Goal: Information Seeking & Learning: Compare options

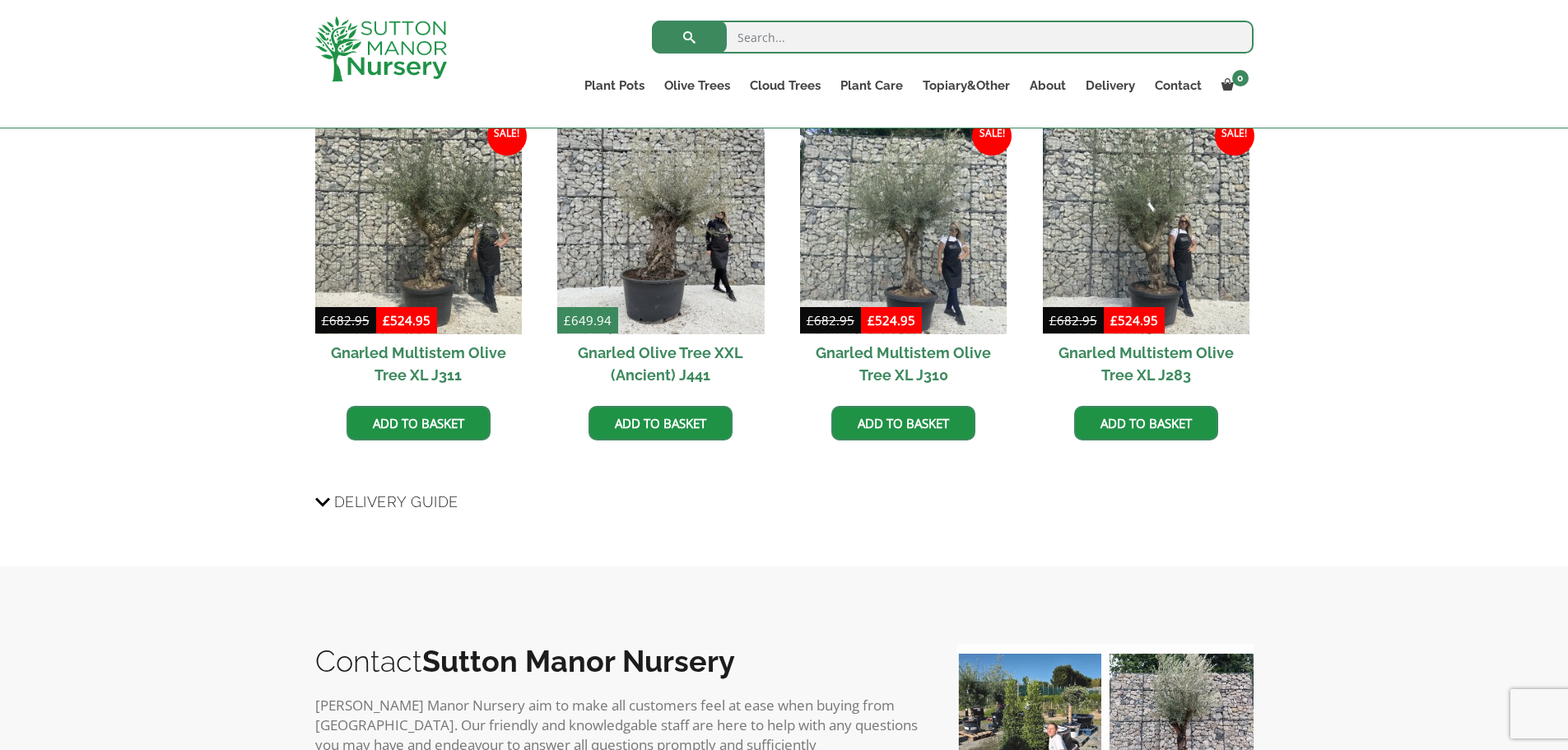
scroll to position [1153, 0]
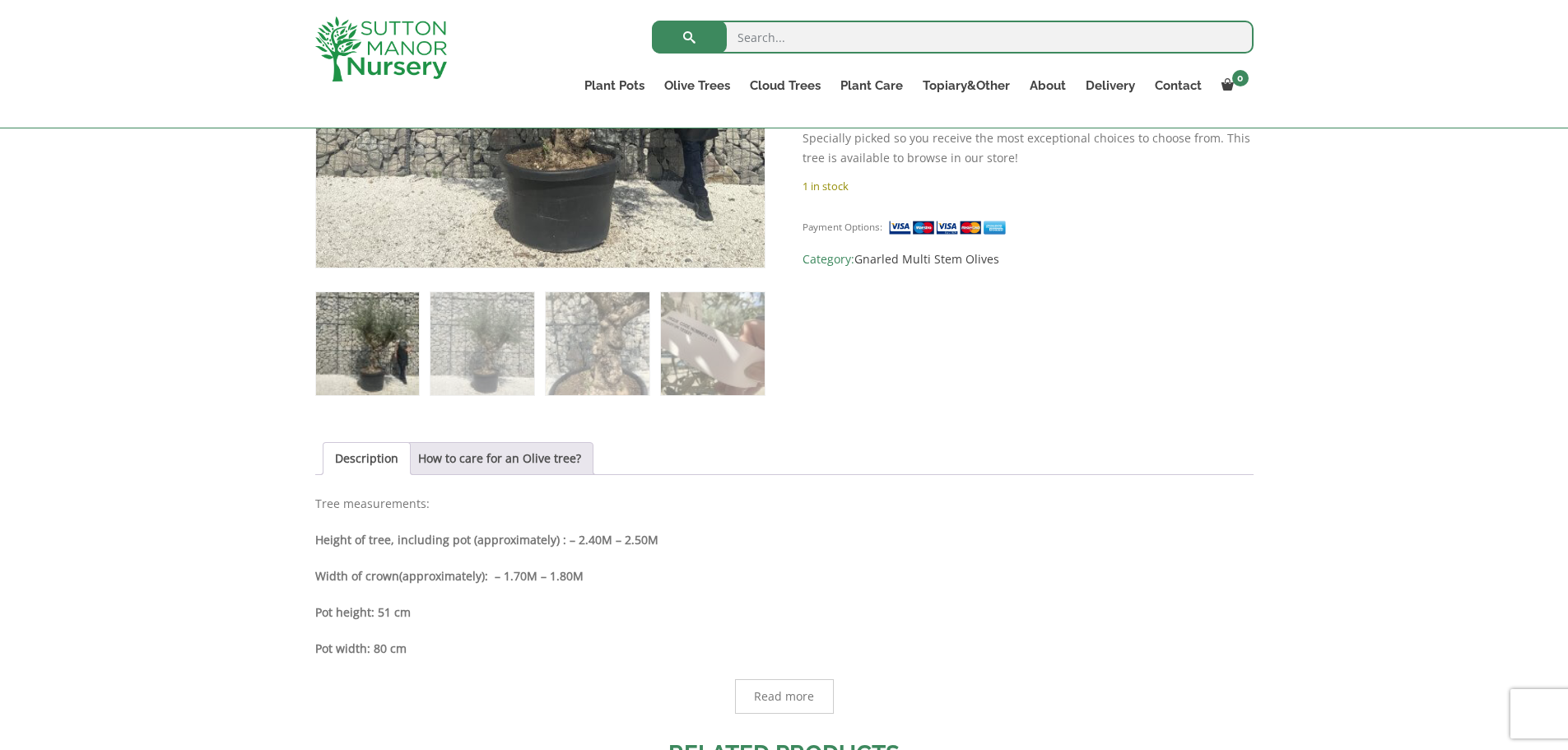
scroll to position [247, 0]
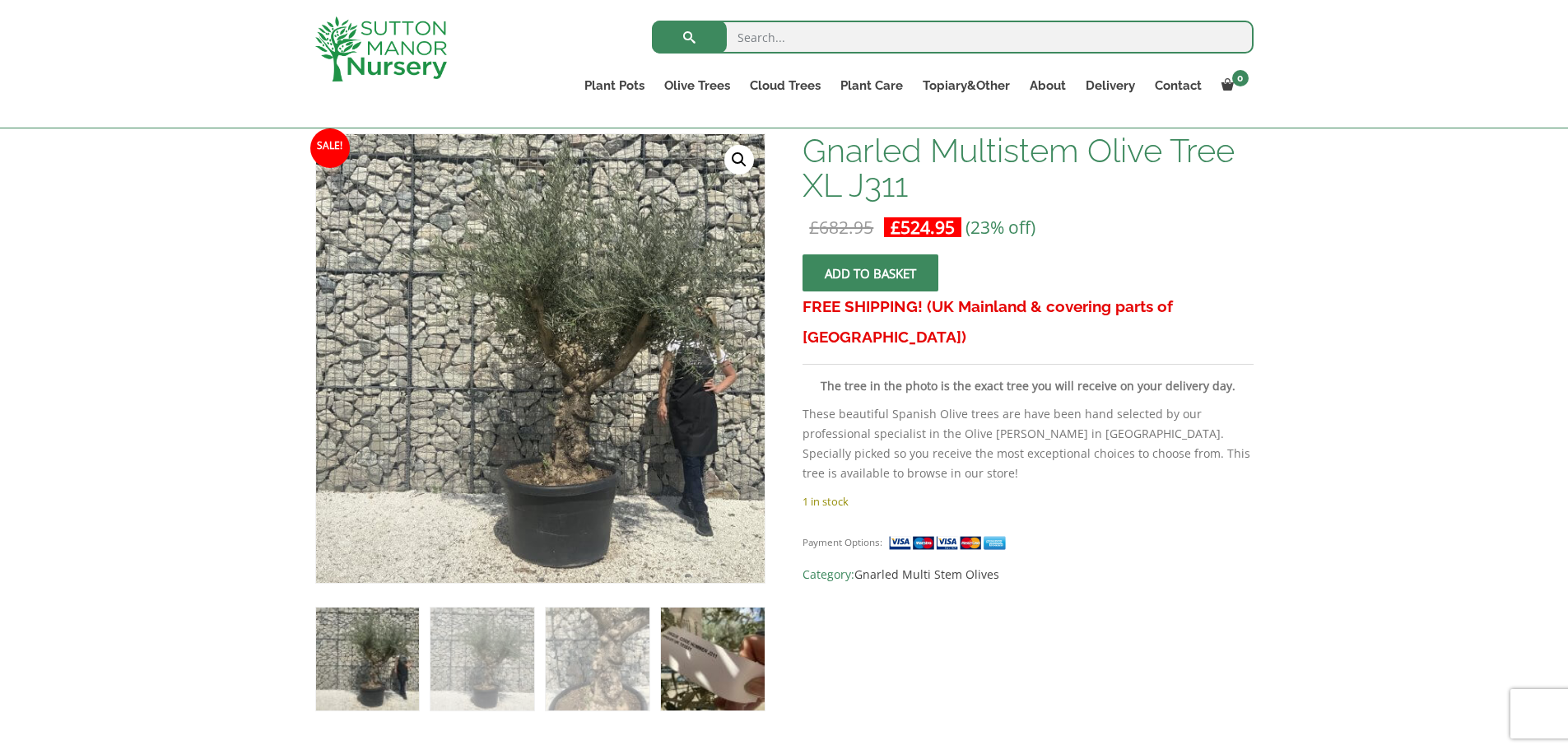
click at [684, 672] on img at bounding box center [712, 659] width 103 height 103
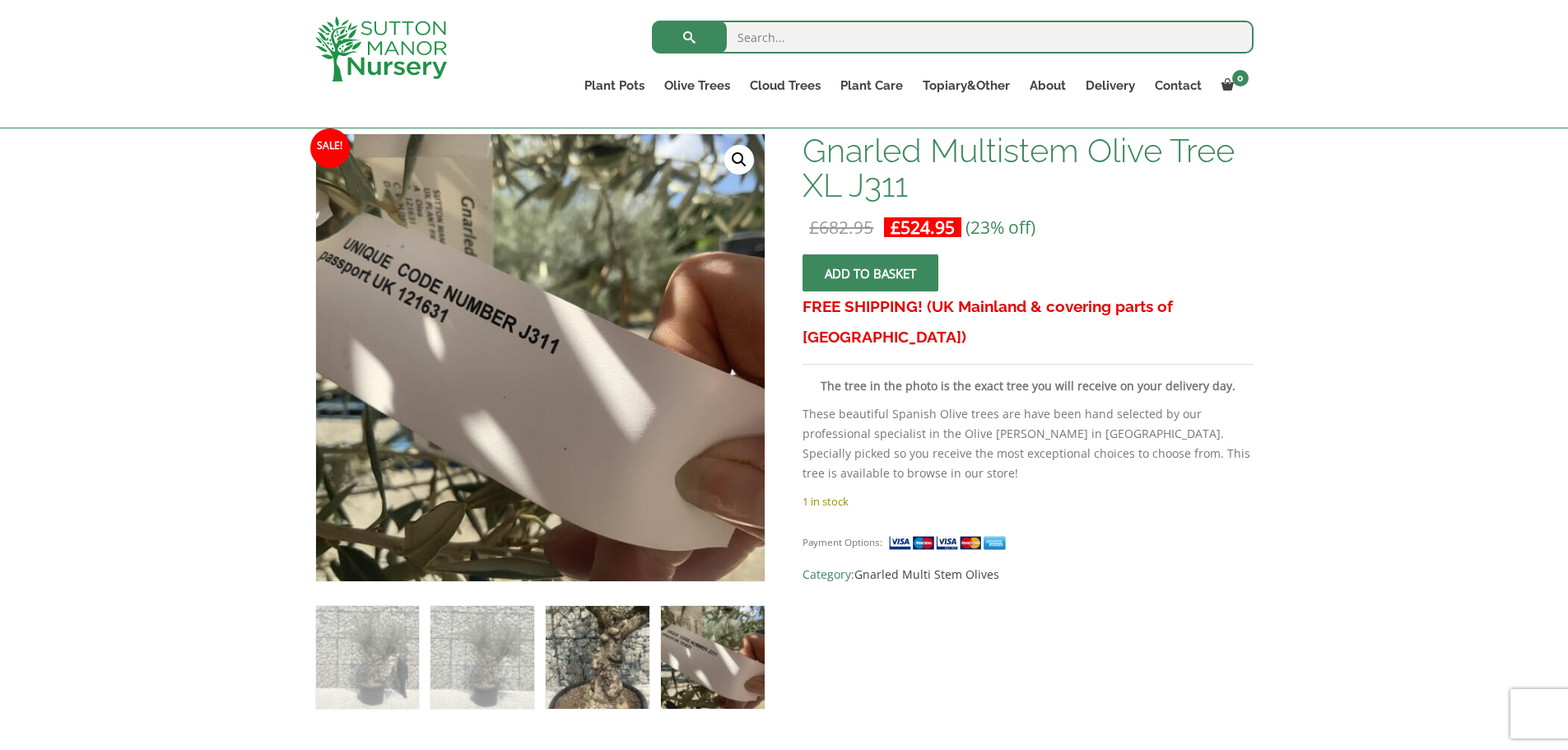
click at [579, 645] on img at bounding box center [597, 657] width 103 height 103
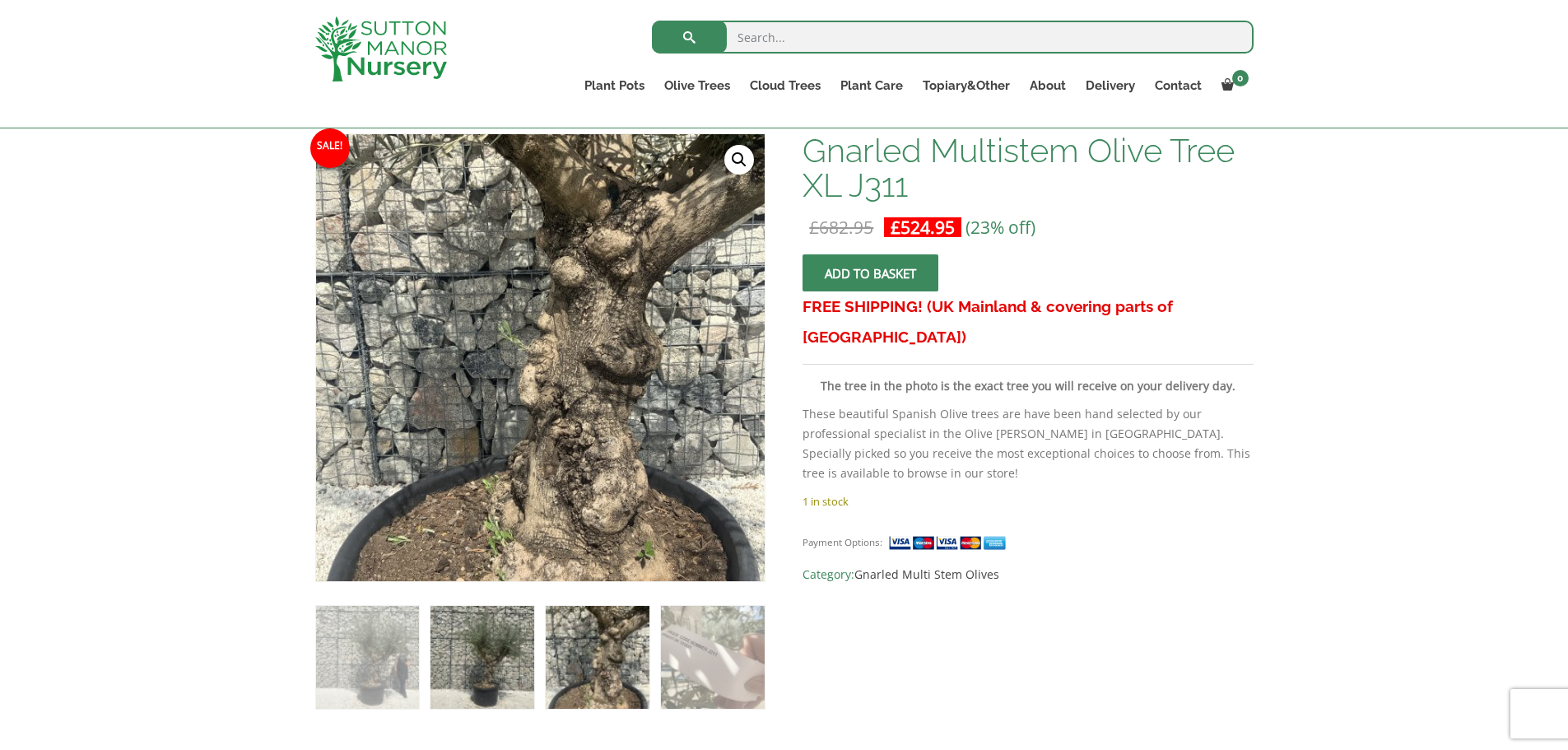
click at [509, 668] on img at bounding box center [481, 657] width 103 height 103
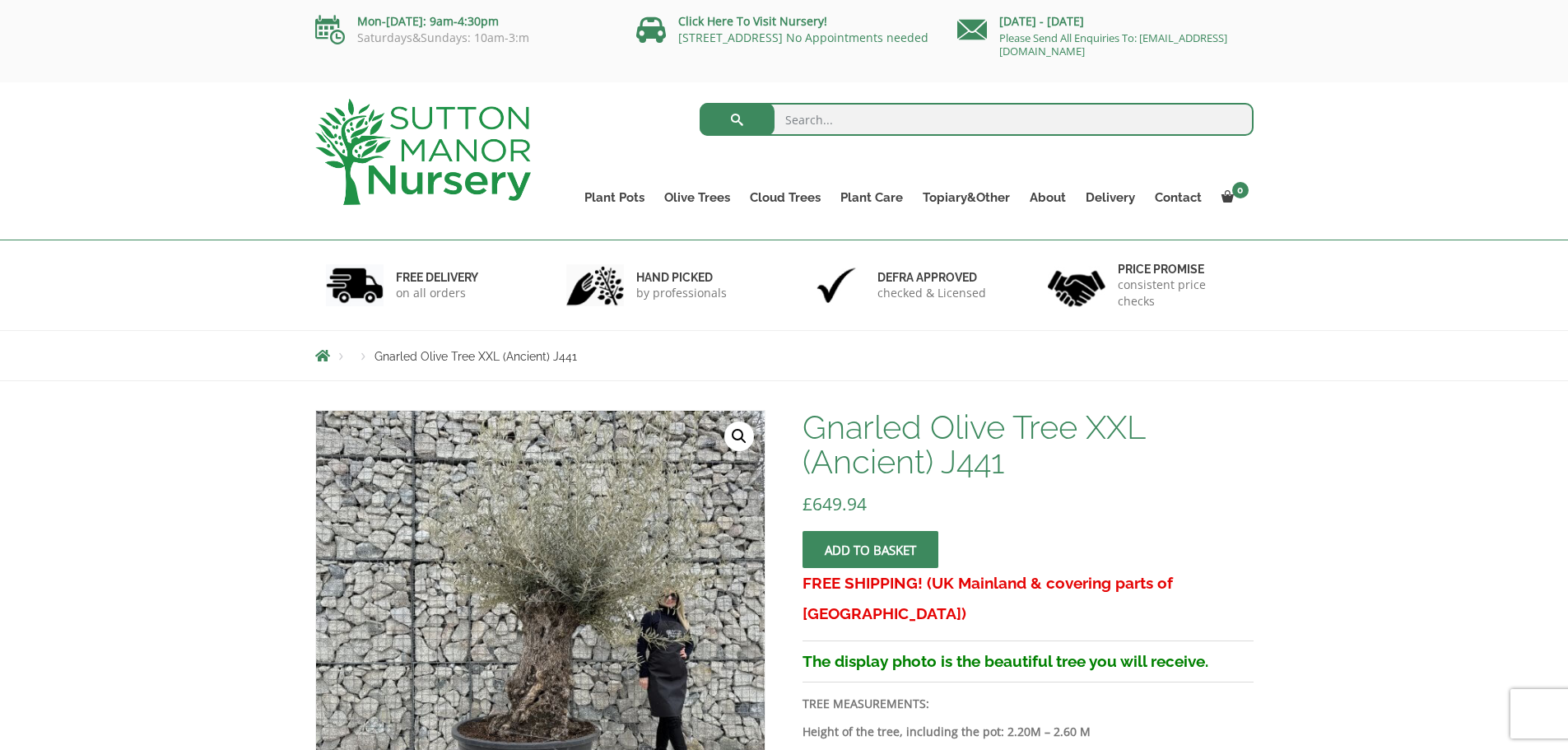
scroll to position [330, 0]
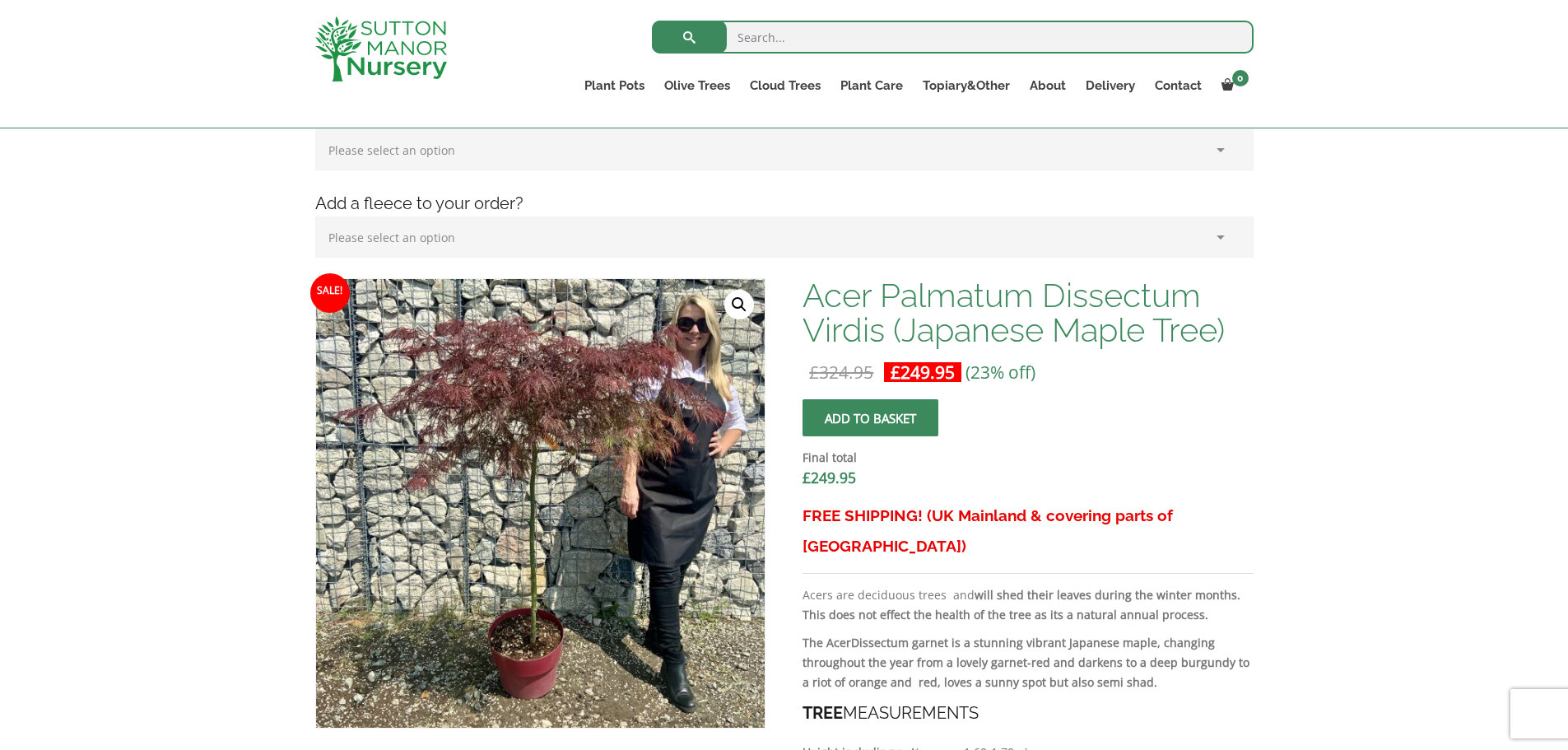
scroll to position [494, 0]
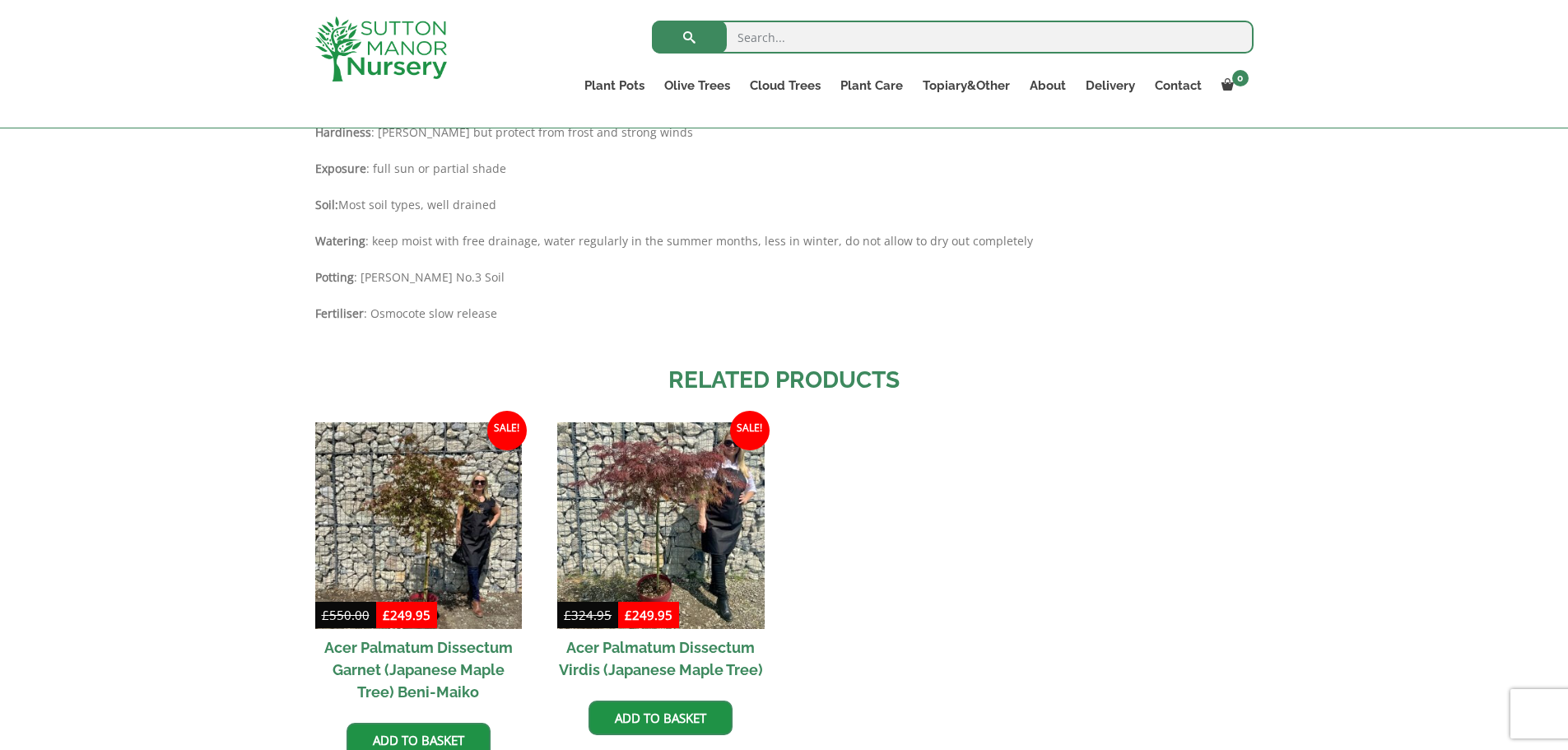
scroll to position [1865, 0]
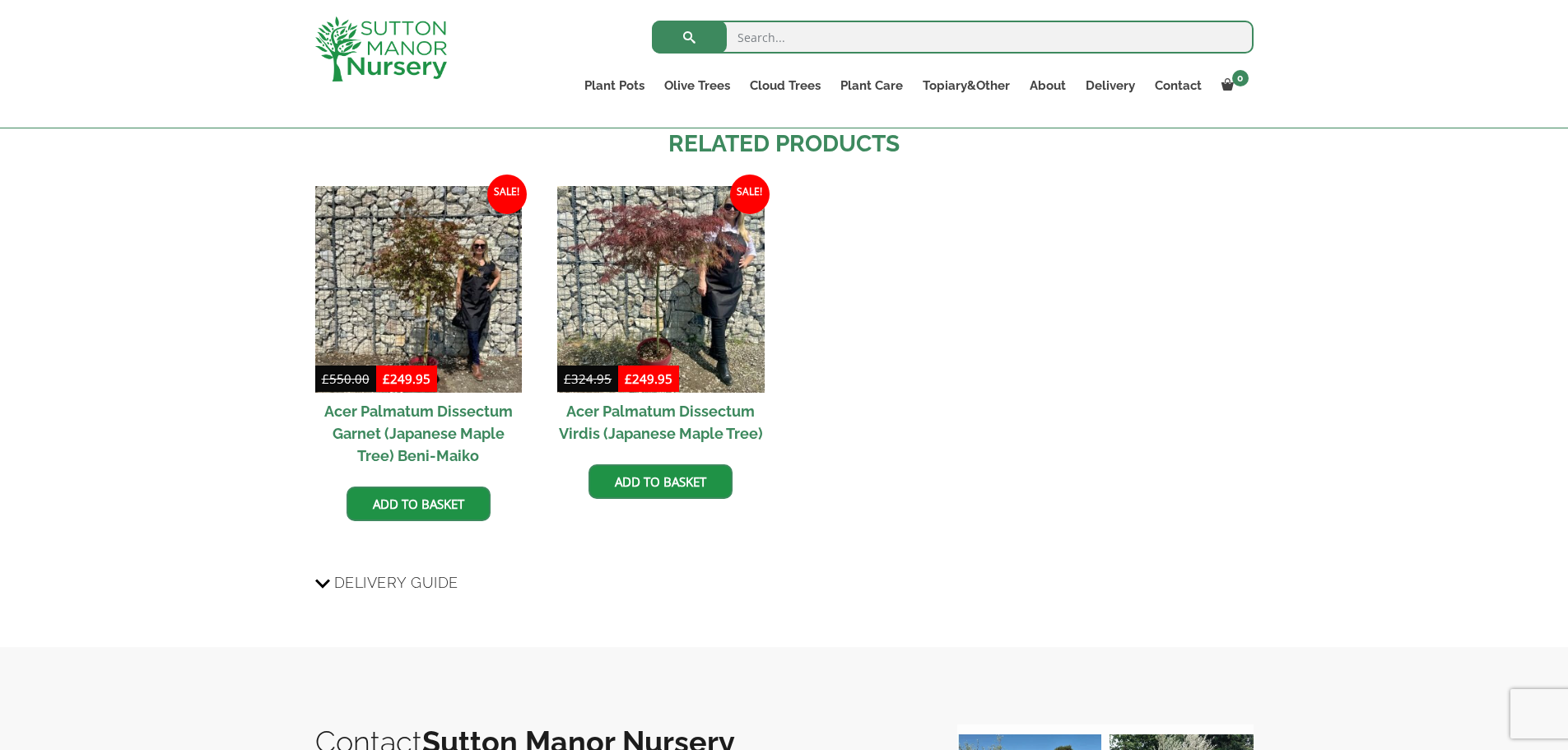
click at [434, 393] on h2 "Acer Palmatum Dissectum Garnet (Japanese Maple Tree) Beni-Maiko" at bounding box center [418, 434] width 206 height 82
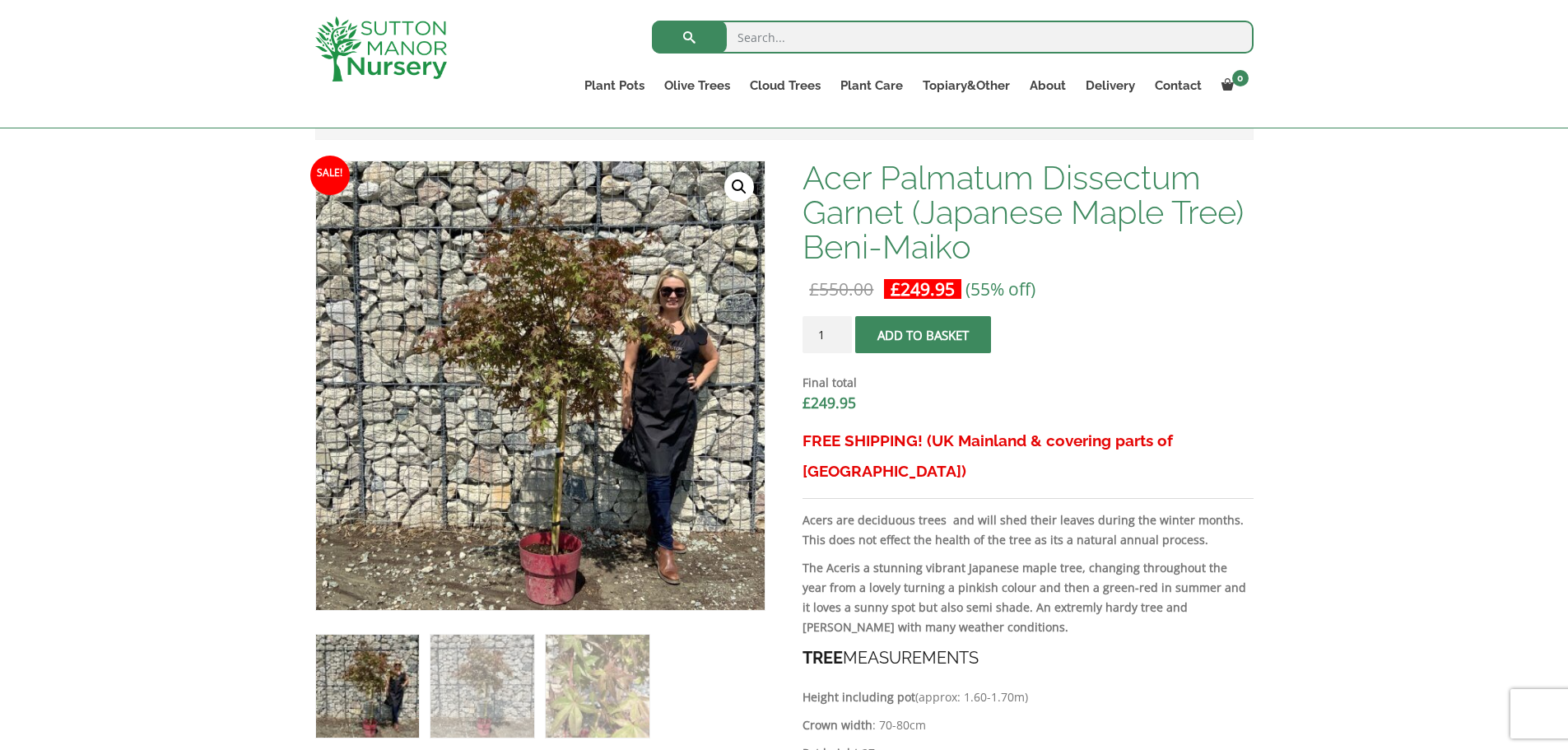
scroll to position [577, 0]
